Goal: Information Seeking & Learning: Learn about a topic

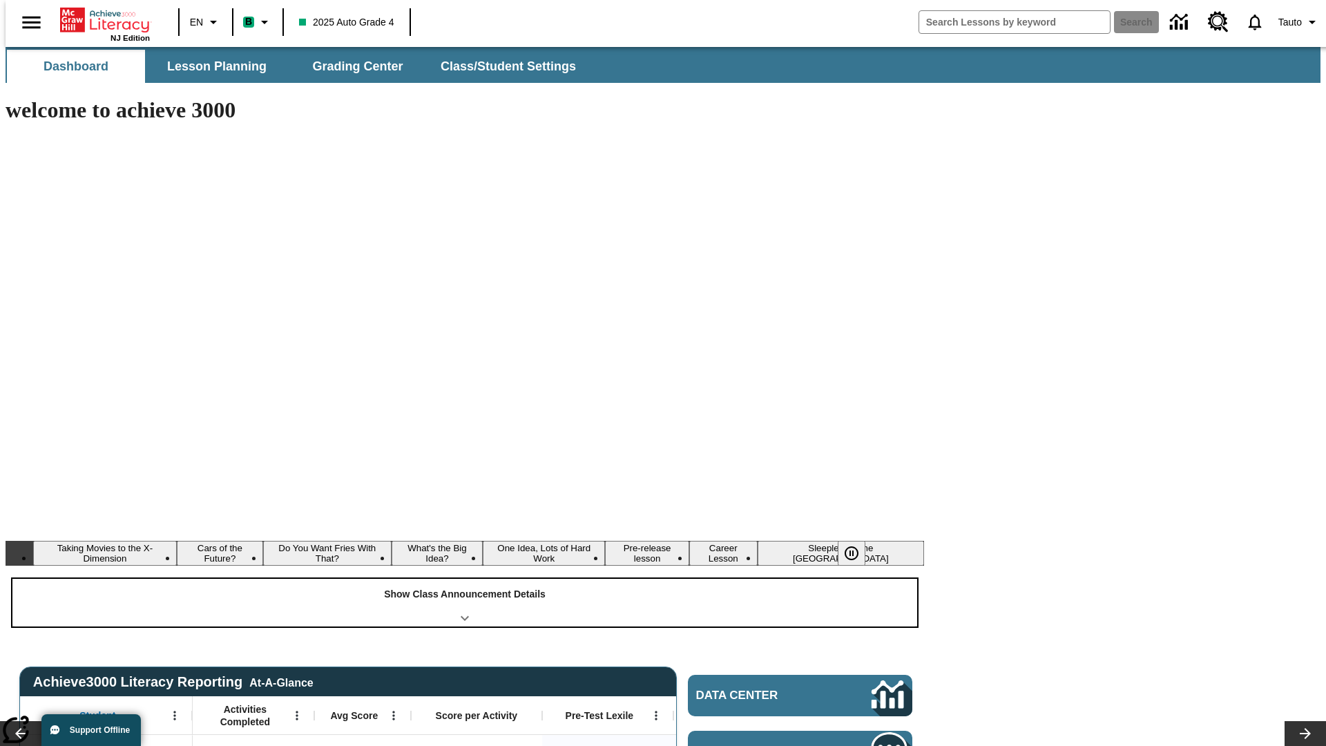
click at [465, 579] on div "Show Class Announcement Details" at bounding box center [464, 603] width 905 height 48
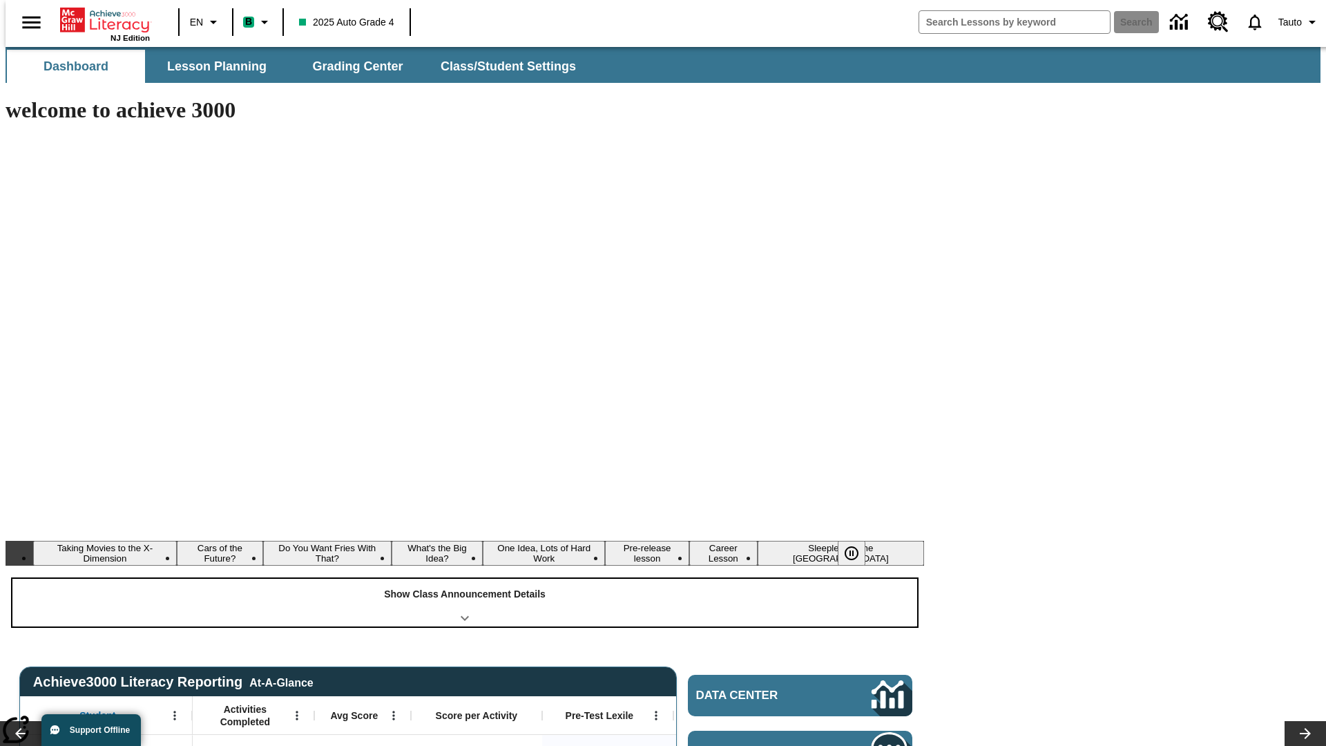
click at [465, 579] on div "Show Class Announcement Details" at bounding box center [464, 603] width 905 height 48
